Goal: Find specific page/section: Find specific page/section

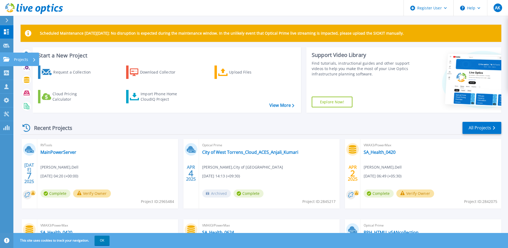
click at [12, 61] on link "Projects Projects" at bounding box center [6, 60] width 13 height 14
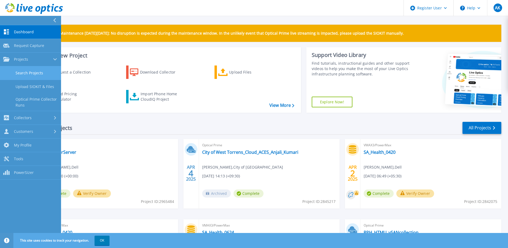
click at [25, 70] on link "Search Projects" at bounding box center [30, 73] width 61 height 14
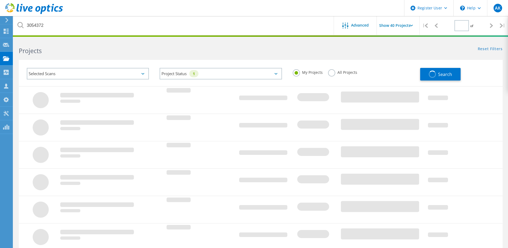
type input "1"
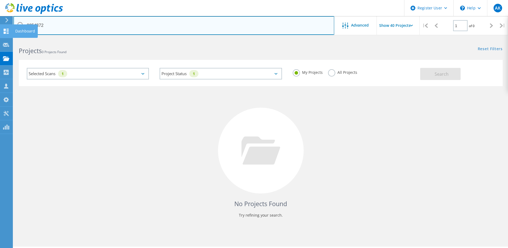
drag, startPoint x: 50, startPoint y: 27, endPoint x: 10, endPoint y: 35, distance: 41.1
click at [22, 28] on div "3054372" at bounding box center [173, 25] width 321 height 19
type input "2709117"
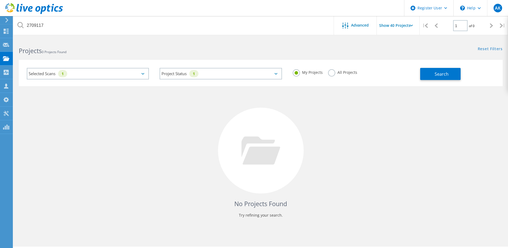
click at [333, 73] on label "All Projects" at bounding box center [342, 71] width 29 height 5
click at [0, 0] on input "All Projects" at bounding box center [0, 0] width 0 height 0
click at [448, 74] on span "Search" at bounding box center [442, 74] width 14 height 6
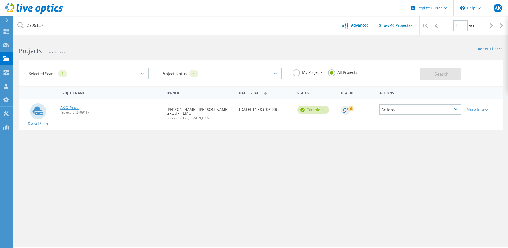
click at [69, 109] on link "AKG Prod" at bounding box center [69, 108] width 19 height 4
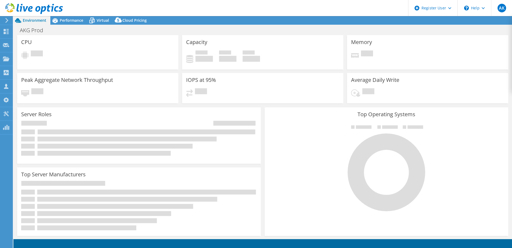
select select "USD"
